Goal: Task Accomplishment & Management: Manage account settings

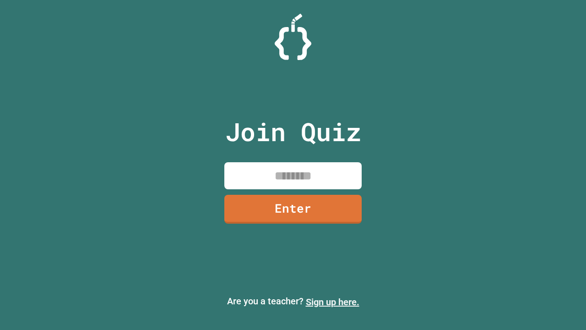
click at [332, 302] on link "Sign up here." at bounding box center [333, 301] width 54 height 11
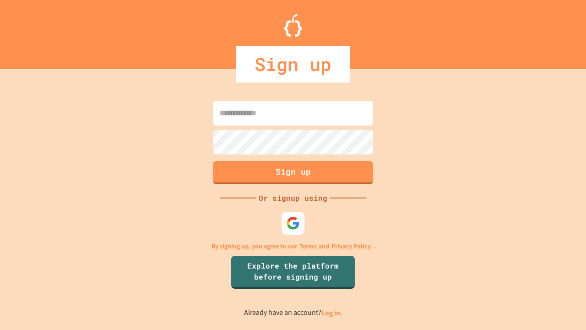
click at [332, 312] on link "Log in." at bounding box center [331, 313] width 21 height 10
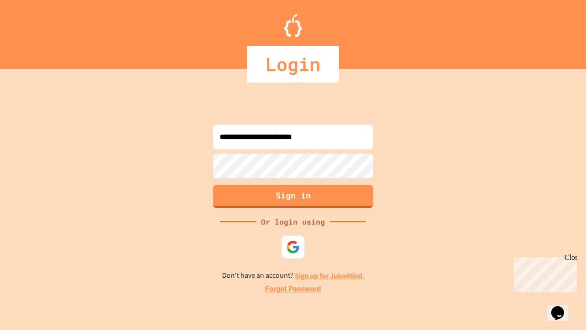
type input "**********"
